Goal: Task Accomplishment & Management: Manage account settings

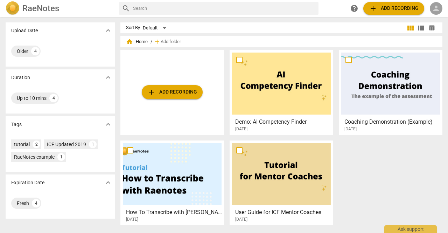
click at [435, 9] on span "person" at bounding box center [436, 8] width 8 height 8
click at [428, 17] on li "Login" at bounding box center [429, 16] width 25 height 17
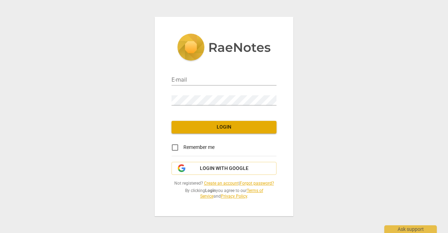
type input "[EMAIL_ADDRESS][DOMAIN_NAME]"
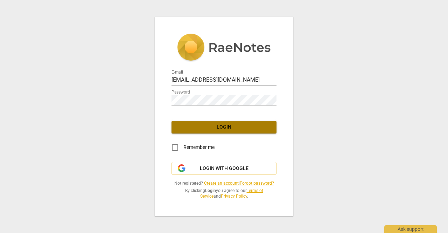
click at [229, 125] on span "Login" at bounding box center [224, 127] width 94 height 7
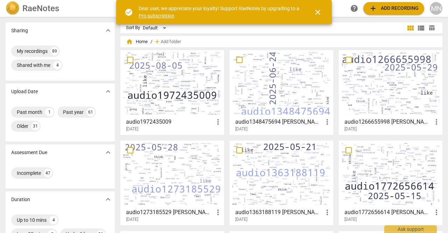
click at [168, 85] on div at bounding box center [172, 83] width 99 height 62
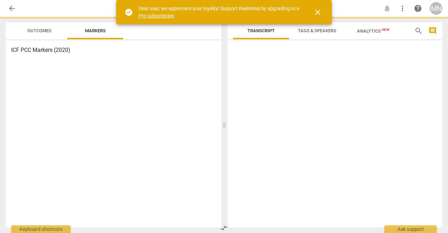
click at [168, 0] on html "arrow_back notifications more_vert help MN Outcomes Markers ICF PCC Markers (20…" at bounding box center [224, 0] width 448 height 0
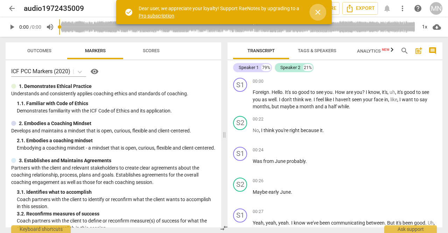
click at [319, 10] on span "close" at bounding box center [318, 12] width 8 height 8
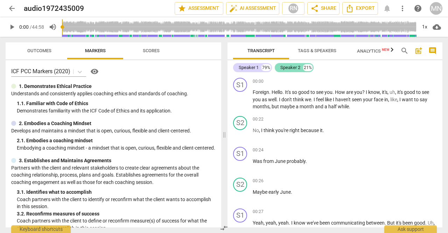
click at [293, 67] on div "Speaker 2" at bounding box center [290, 67] width 20 height 7
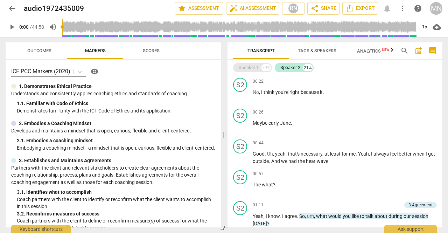
click at [252, 65] on div "Speaker 1" at bounding box center [249, 67] width 20 height 7
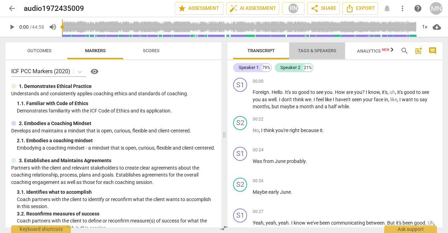
click at [315, 51] on span "Tags & Speakers" at bounding box center [317, 50] width 38 height 5
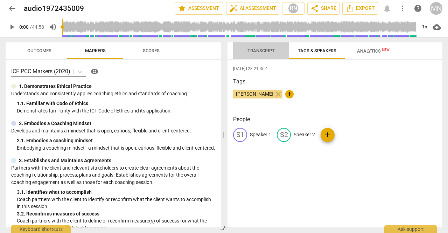
click at [265, 53] on span "Transcript" at bounding box center [260, 50] width 27 height 5
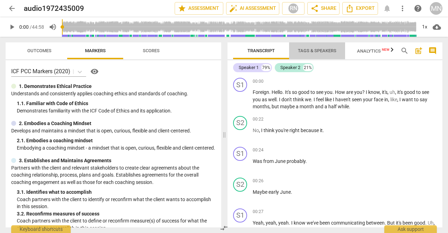
click at [316, 49] on span "Tags & Speakers" at bounding box center [317, 50] width 38 height 5
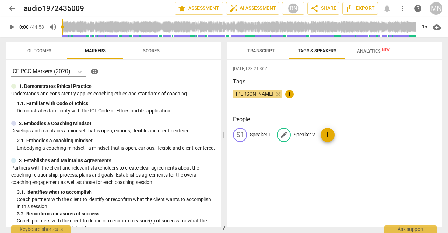
click at [303, 133] on p "Speaker 2" at bounding box center [304, 134] width 21 height 7
type input "[PERSON_NAME]"
click at [261, 135] on p "Speaker 1" at bounding box center [260, 134] width 21 height 7
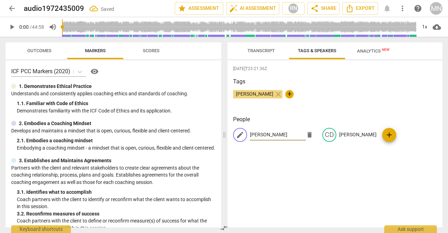
type input "[PERSON_NAME]"
click at [264, 161] on div "[DATE]T23:21:36Z Tags [PERSON_NAME] close + People edit [PERSON_NAME] delete CD…" at bounding box center [334, 143] width 215 height 167
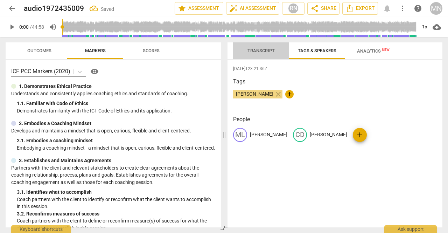
click at [256, 49] on span "Transcript" at bounding box center [260, 50] width 27 height 5
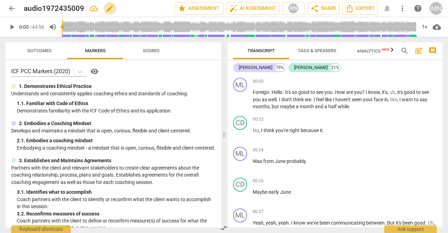
click at [111, 8] on span "edit" at bounding box center [110, 8] width 8 height 8
type input "audio1972435009 [PERSON_NAME] 6th Observed Peer Coaching Call"
click at [149, 7] on span "done" at bounding box center [150, 8] width 8 height 8
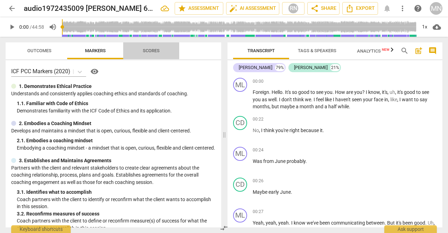
click at [153, 48] on span "Scores" at bounding box center [151, 50] width 17 height 5
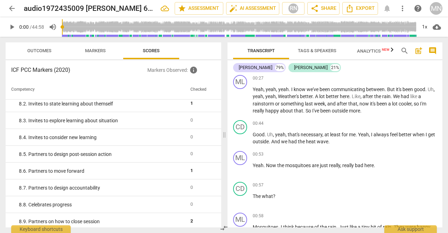
scroll to position [662, 0]
